Goal: Transaction & Acquisition: Subscribe to service/newsletter

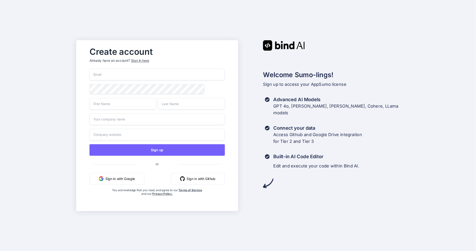
click at [166, 72] on input "email" at bounding box center [157, 75] width 135 height 12
type input "[EMAIL_ADDRESS][DOMAIN_NAME]"
click at [129, 109] on input "text" at bounding box center [123, 104] width 67 height 12
type input "[PERSON_NAME]"
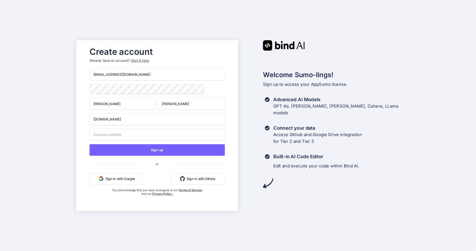
type input "[DOMAIN_NAME]"
type input "Brew Love Software"
paste input "[DOMAIN_NAME]"
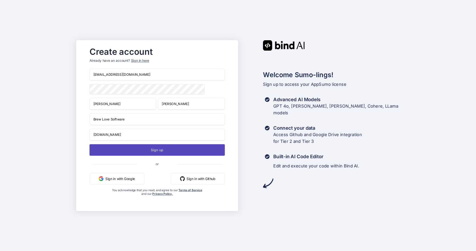
type input "[DOMAIN_NAME]"
click at [155, 149] on button "Sign up" at bounding box center [157, 149] width 135 height 11
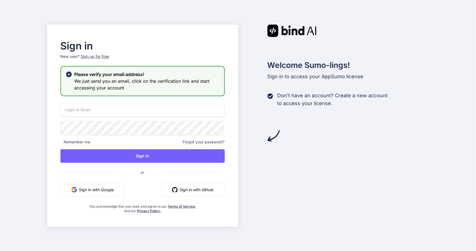
type input "[EMAIL_ADDRESS][DOMAIN_NAME]"
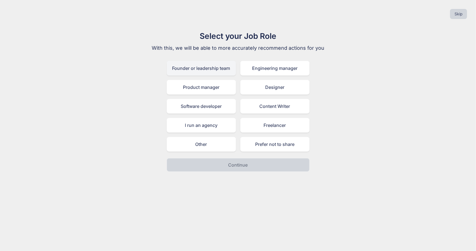
click at [201, 69] on div "Founder or leadership team" at bounding box center [201, 68] width 69 height 15
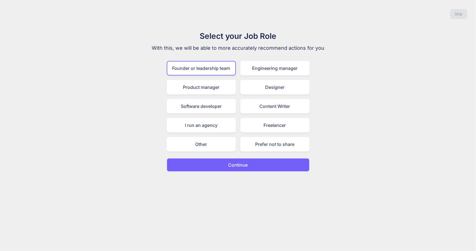
click at [232, 165] on p "Continue" at bounding box center [238, 164] width 20 height 7
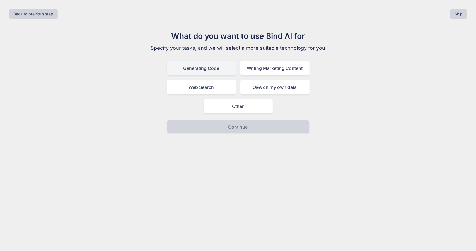
click at [214, 65] on div "Generating Code" at bounding box center [201, 68] width 69 height 15
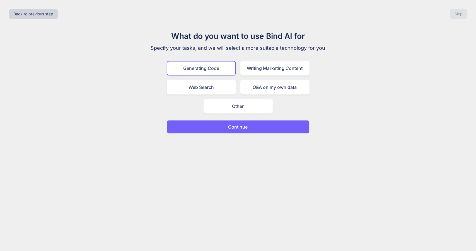
click at [243, 126] on p "Continue" at bounding box center [238, 126] width 20 height 7
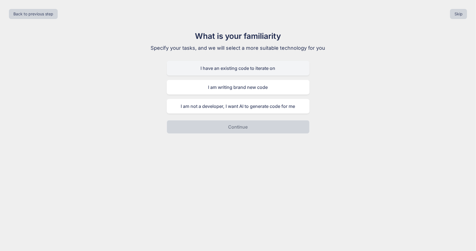
click at [242, 68] on div "I have an existing code to iterate on" at bounding box center [238, 68] width 143 height 15
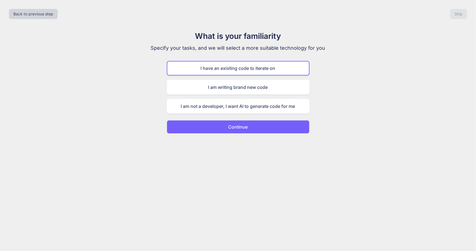
click at [235, 126] on p "Continue" at bounding box center [238, 126] width 20 height 7
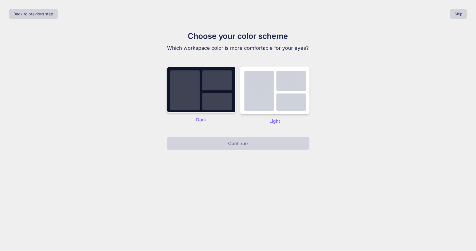
click at [219, 97] on img at bounding box center [201, 89] width 69 height 46
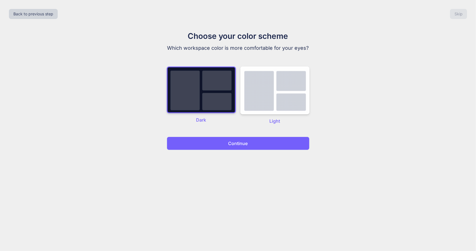
click at [241, 140] on p "Continue" at bounding box center [238, 143] width 20 height 7
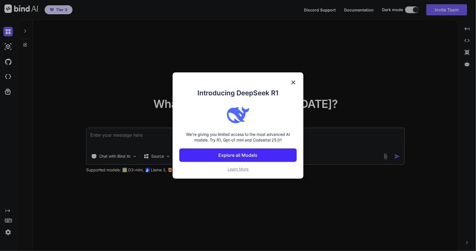
click at [294, 83] on img at bounding box center [293, 82] width 7 height 7
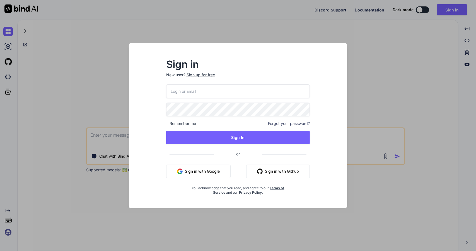
click at [210, 88] on input "email" at bounding box center [238, 91] width 144 height 14
type input "[EMAIL_ADDRESS]"
